Goal: Navigation & Orientation: Find specific page/section

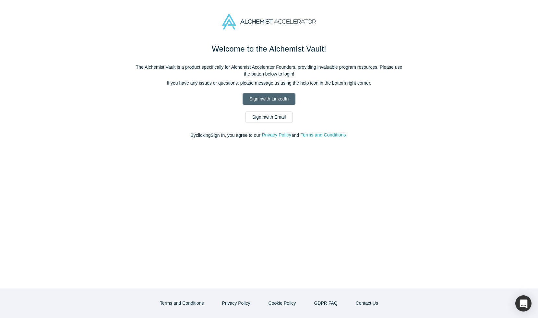
click at [251, 97] on link "Sign In with LinkedIn" at bounding box center [268, 98] width 53 height 11
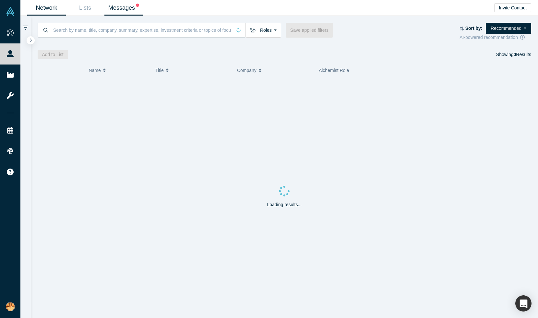
click at [112, 8] on link "Messages" at bounding box center [123, 7] width 39 height 15
